Goal: Check status: Check status

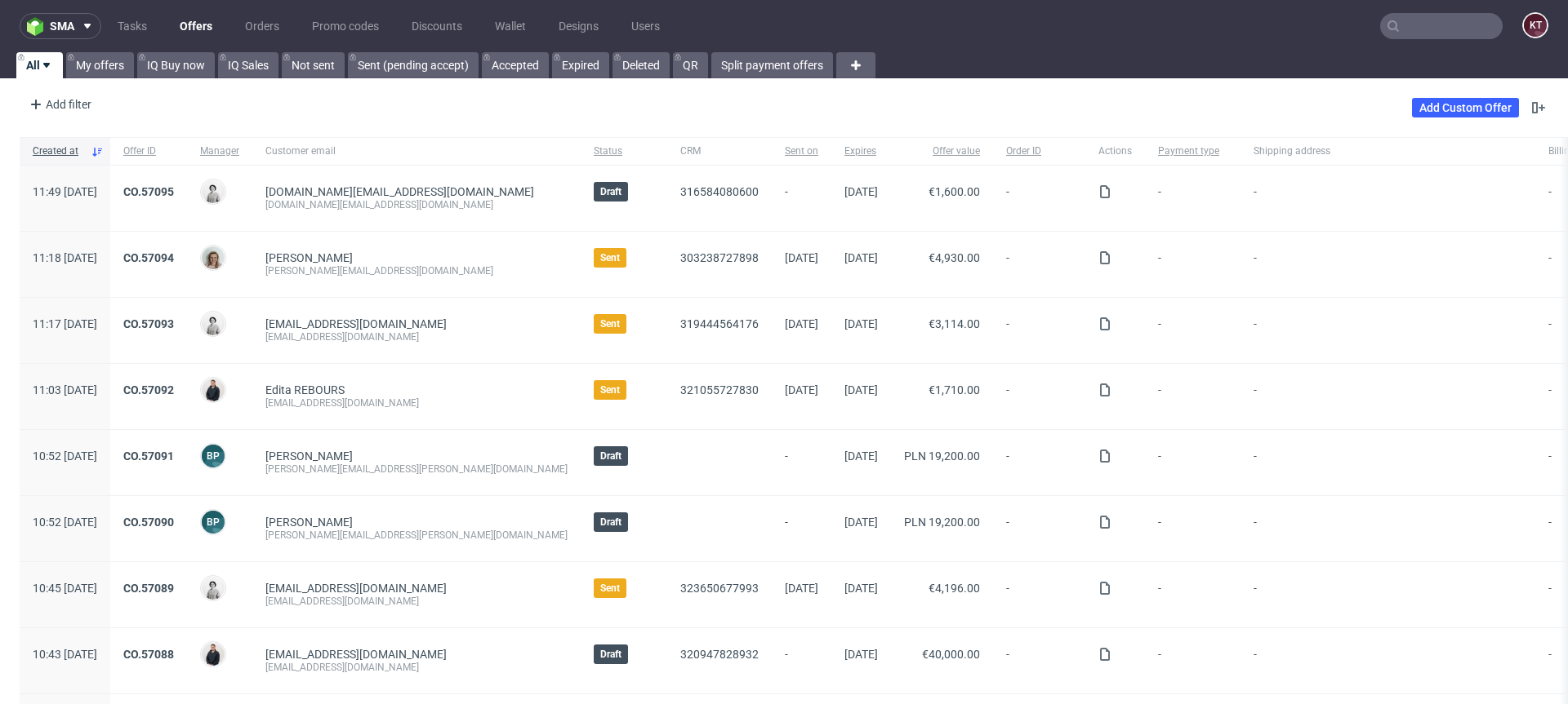
click at [1438, 32] on input "text" at bounding box center [1441, 26] width 123 height 26
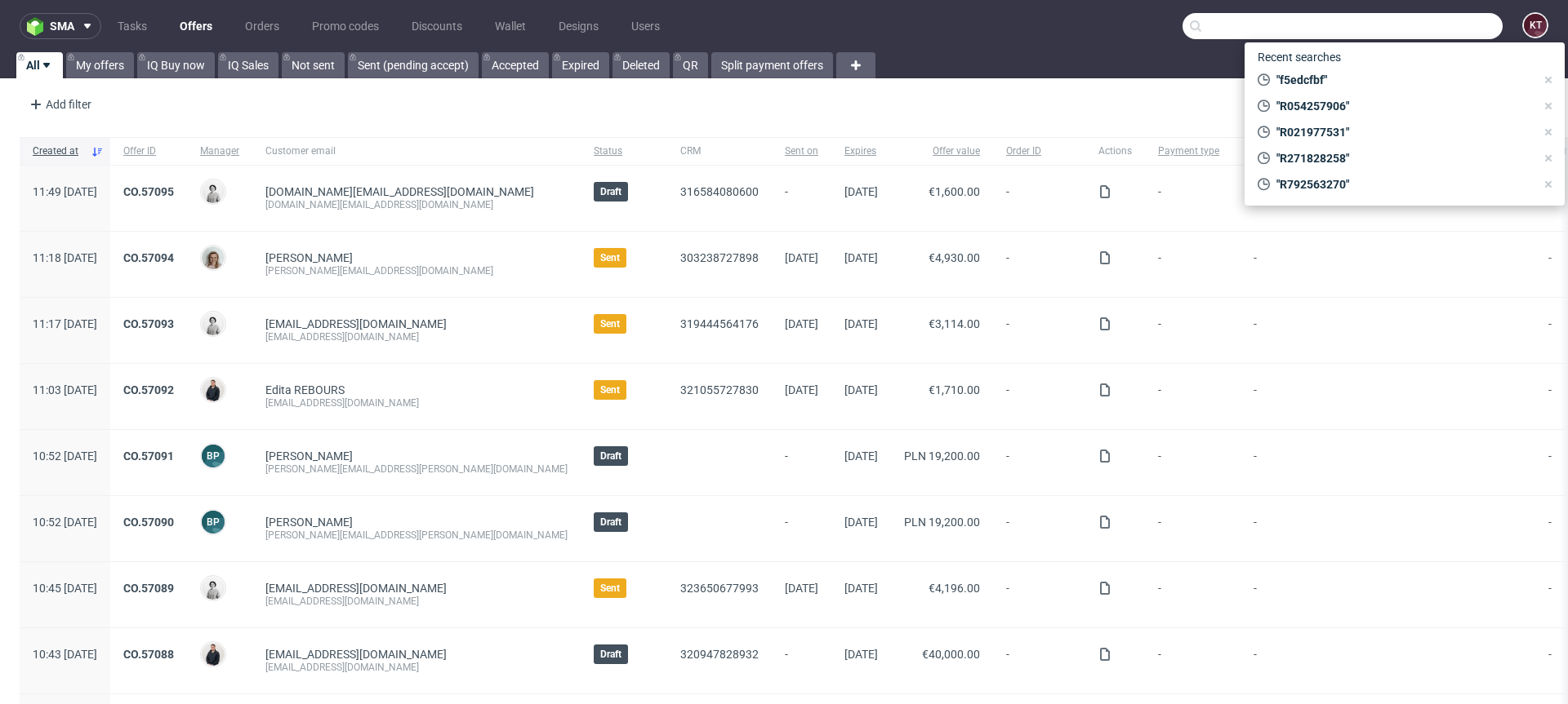
click at [1438, 32] on input "text" at bounding box center [1342, 26] width 320 height 26
paste input "R940971927"
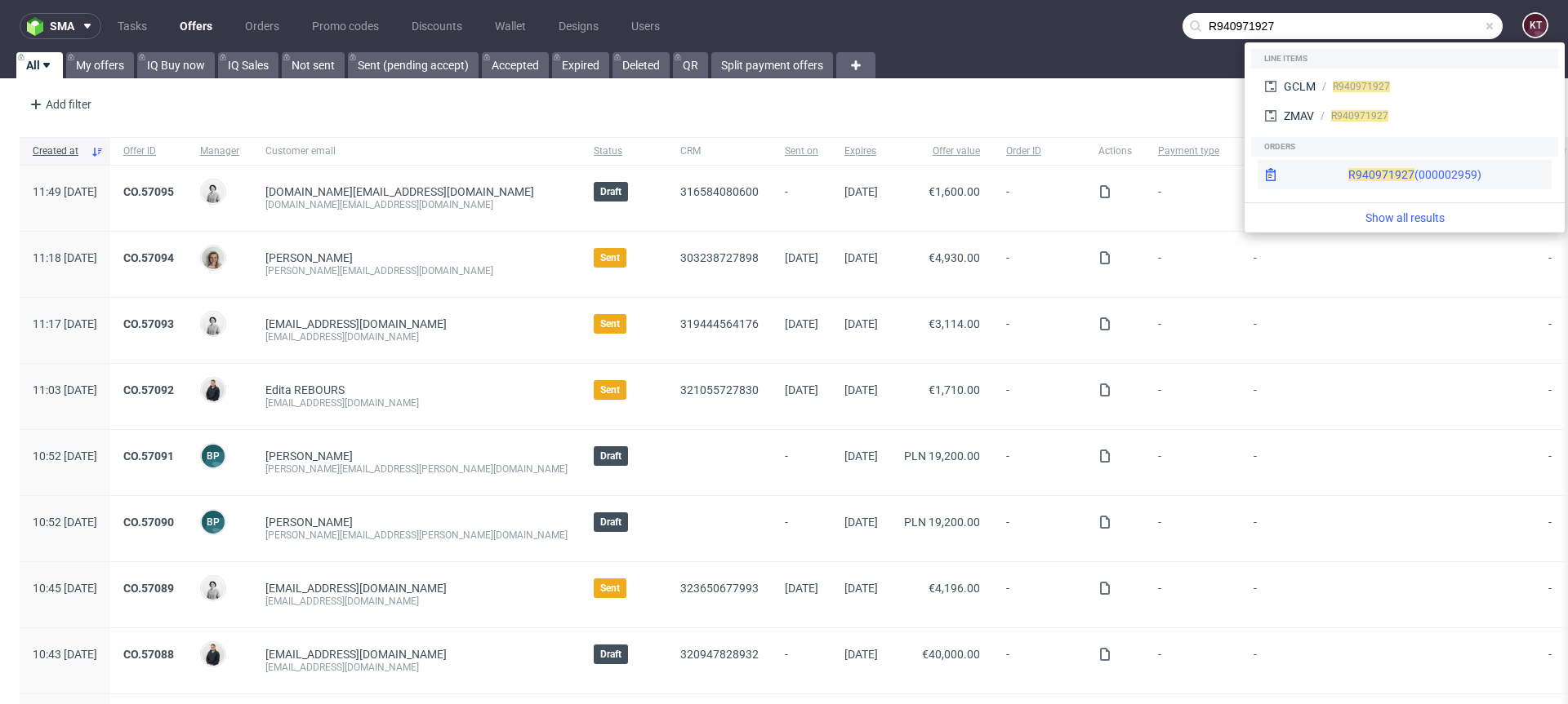
type input "R940971927"
click at [1400, 171] on div "R940971927 (000002959)" at bounding box center [1415, 174] width 133 height 16
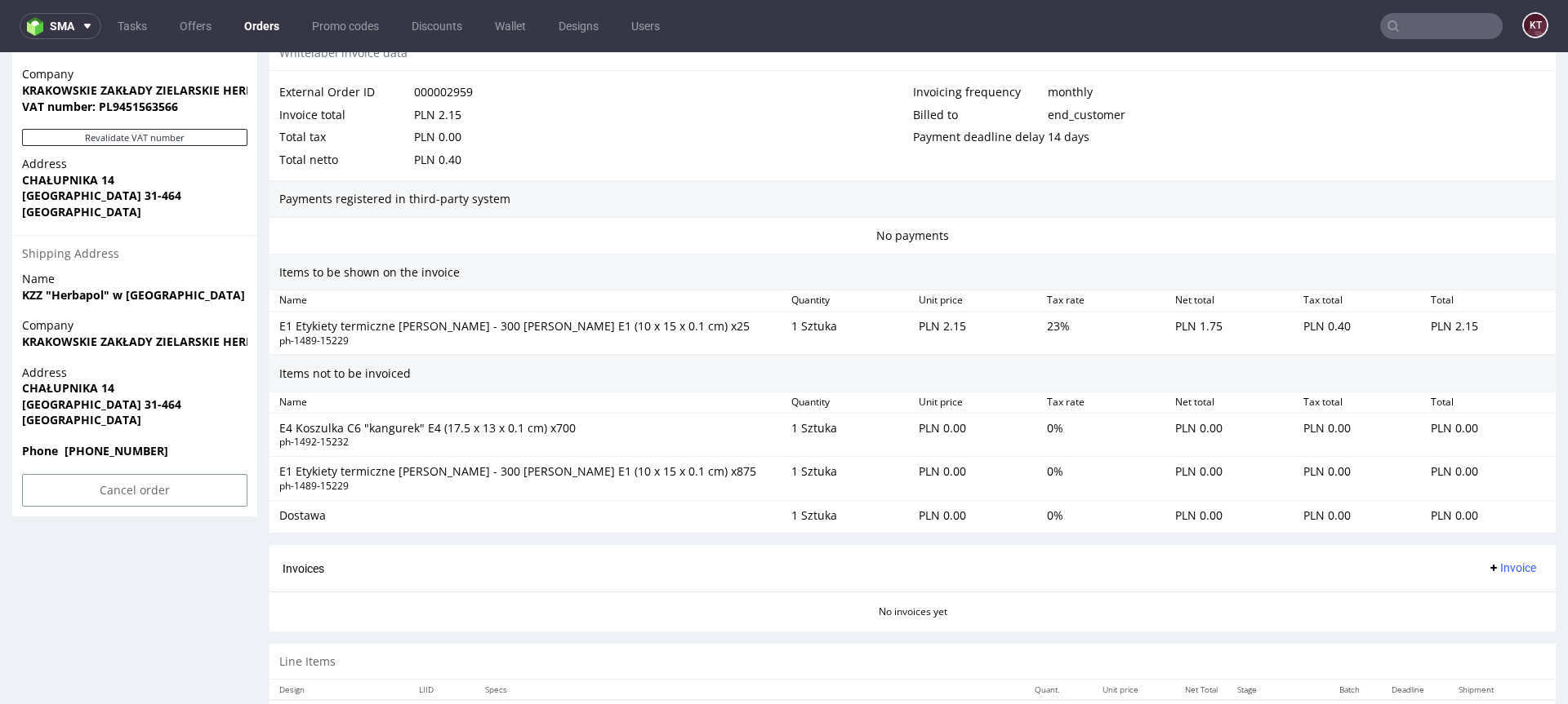
scroll to position [980, 0]
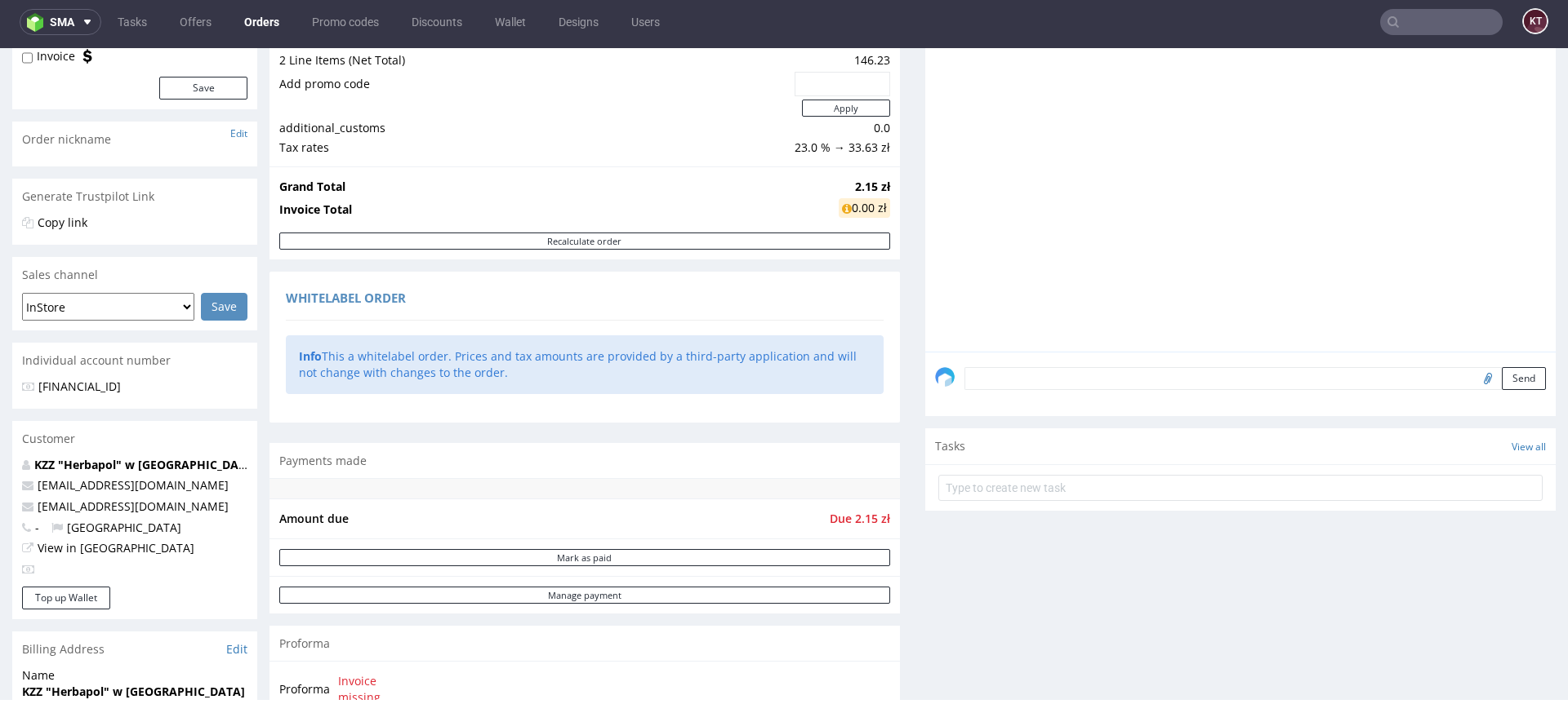
scroll to position [155, 0]
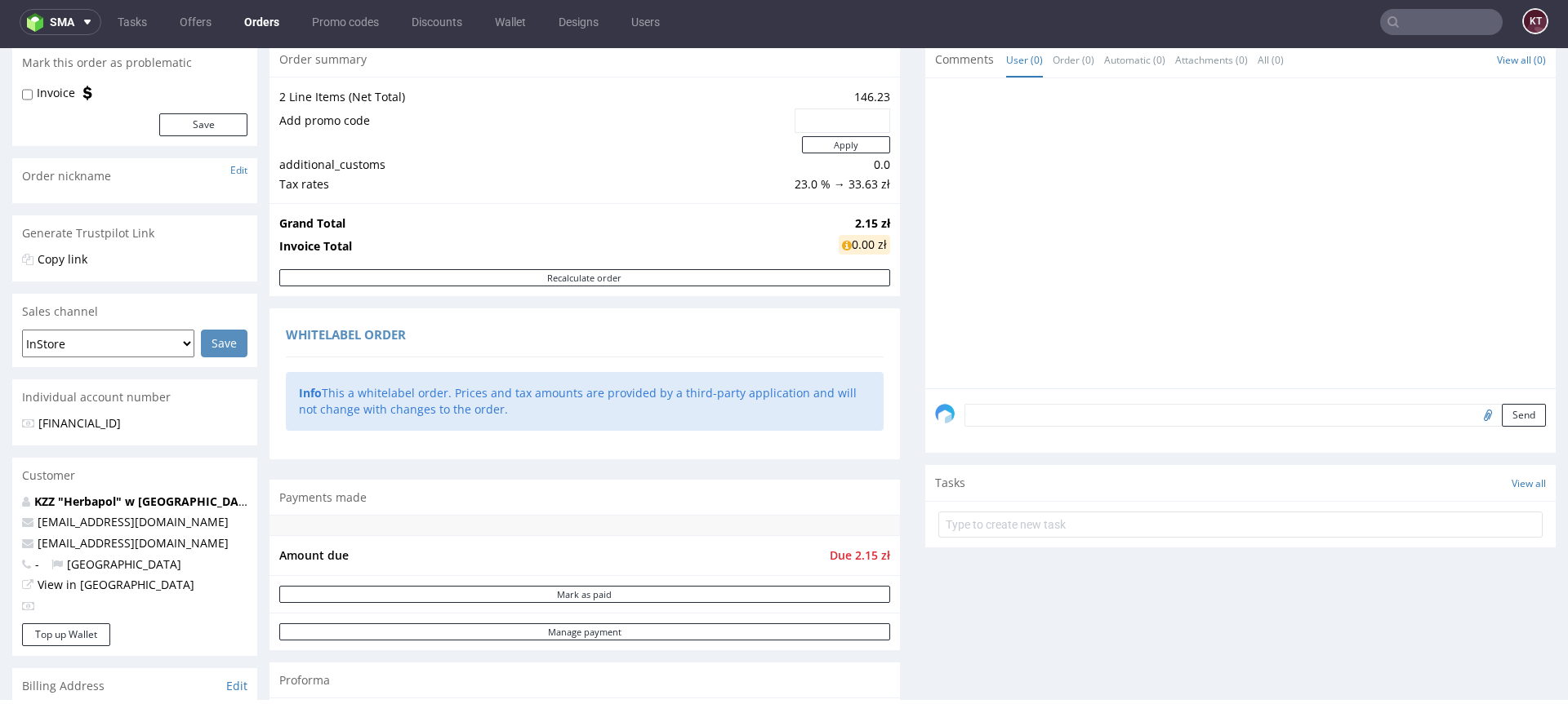
click at [1004, 626] on div "Comments User (0) Order (0) Automatic (0) Attachments (0) All (0) View all (0) …" at bounding box center [1241, 403] width 630 height 725
click at [1137, 262] on div at bounding box center [1245, 238] width 621 height 300
